Goal: Information Seeking & Learning: Learn about a topic

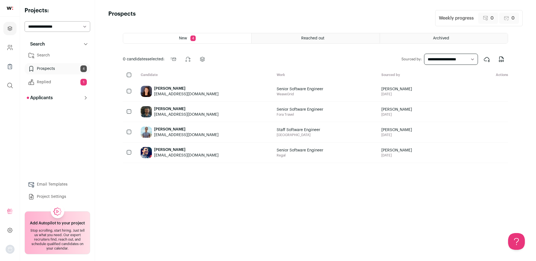
click at [56, 53] on link "Search" at bounding box center [58, 55] width 66 height 11
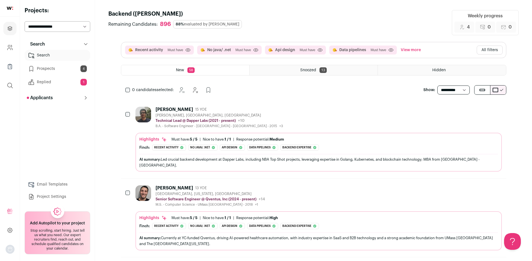
click at [488, 49] on button "All filters" at bounding box center [490, 50] width 26 height 9
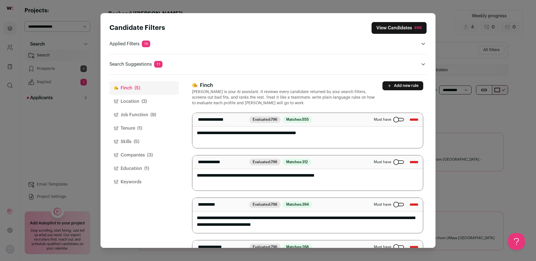
click at [328, 132] on textarea "**********" at bounding box center [305, 130] width 226 height 35
click at [206, 84] on h3 "Finch" at bounding box center [284, 85] width 184 height 8
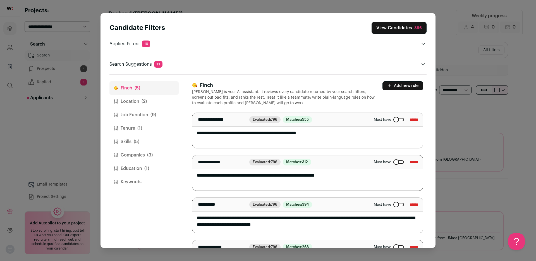
click at [277, 118] on span "796" at bounding box center [274, 120] width 6 height 4
click at [309, 119] on span "555" at bounding box center [305, 120] width 7 height 4
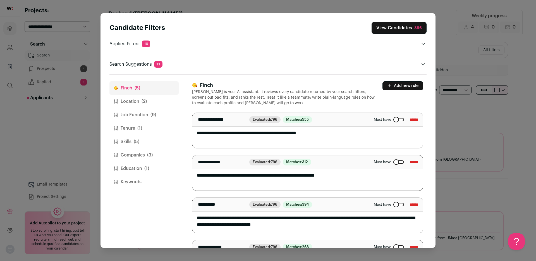
click at [382, 4] on div "Candidate Filters View Candidates 896 Applied Filters 10 Recent activity, No ja…" at bounding box center [268, 130] width 536 height 261
